Goal: Task Accomplishment & Management: Use online tool/utility

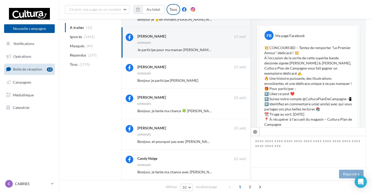
scroll to position [257, 0]
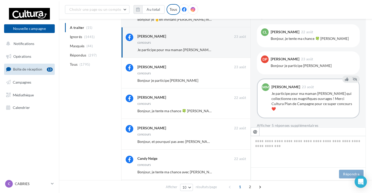
click at [30, 114] on ul "Opérations Boîte de réception 15 Campagnes Médiathèque Calendrier" at bounding box center [29, 82] width 55 height 66
click at [30, 110] on link "Calendrier" at bounding box center [29, 107] width 53 height 11
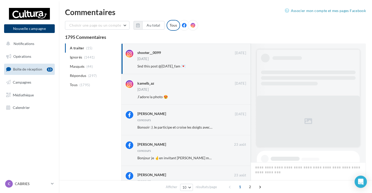
drag, startPoint x: 0, startPoint y: 0, endPoint x: 38, endPoint y: 30, distance: 48.3
click at [38, 30] on button "Nouvelle campagne" at bounding box center [29, 28] width 51 height 9
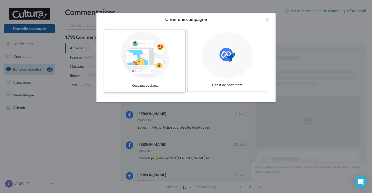
click at [147, 60] on div at bounding box center [145, 55] width 77 height 47
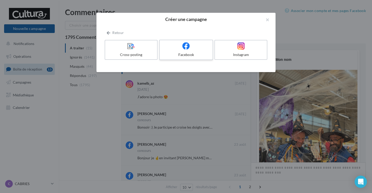
scroll to position [191, 0]
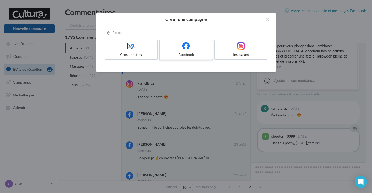
click at [166, 48] on div at bounding box center [186, 46] width 49 height 8
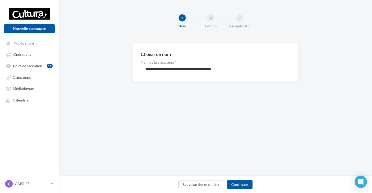
drag, startPoint x: 235, startPoint y: 69, endPoint x: 131, endPoint y: 63, distance: 104.4
click at [131, 63] on div "**********" at bounding box center [215, 70] width 313 height 55
type input "**********"
click at [244, 186] on button "Continuer" at bounding box center [239, 185] width 25 height 9
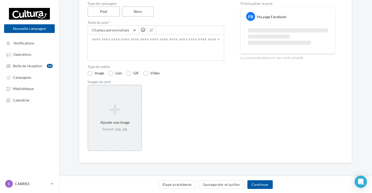
scroll to position [58, 0]
